Goal: Ask a question

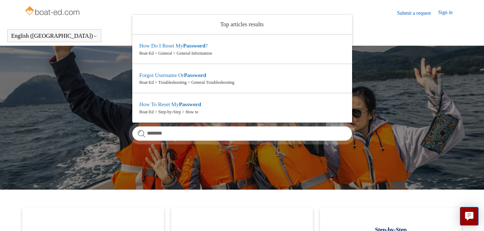
type input "********"
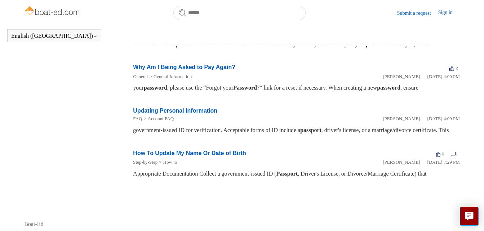
scroll to position [232, 0]
click at [220, 70] on link "Why Am I Being Asked to Pay Again?" at bounding box center [184, 66] width 102 height 6
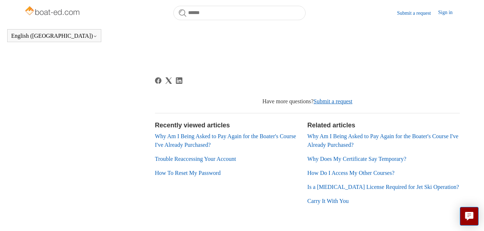
scroll to position [412, 0]
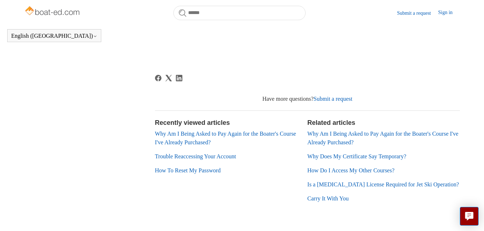
click at [345, 100] on link "Submit a request" at bounding box center [332, 99] width 39 height 6
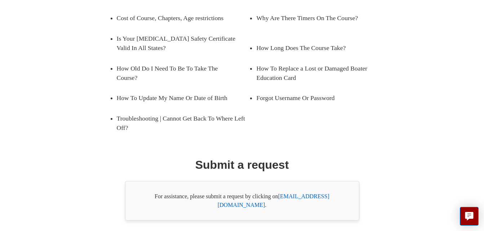
click at [315, 193] on link "support@boat-ed.com" at bounding box center [274, 200] width 112 height 15
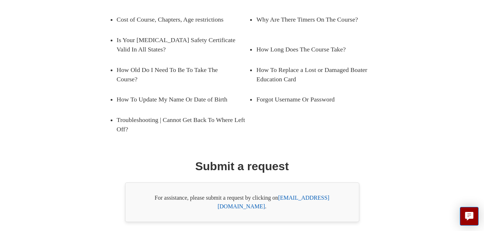
scroll to position [157, 0]
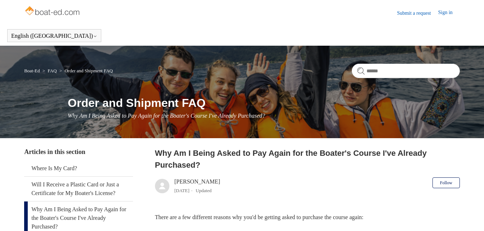
scroll to position [304, 0]
